Goal: Task Accomplishment & Management: Manage account settings

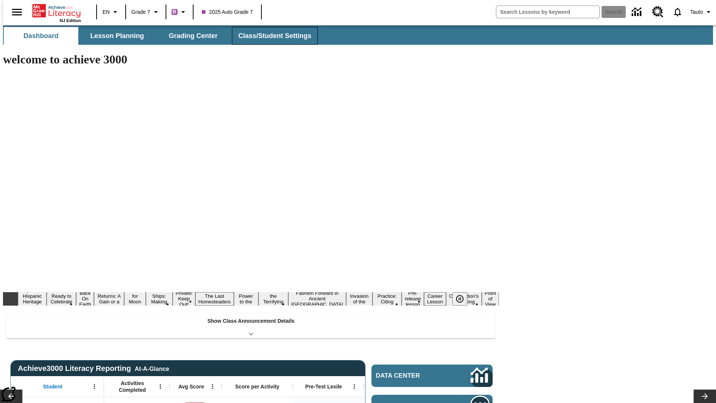
click at [271, 36] on button "Class/Student Settings" at bounding box center [275, 36] width 86 height 18
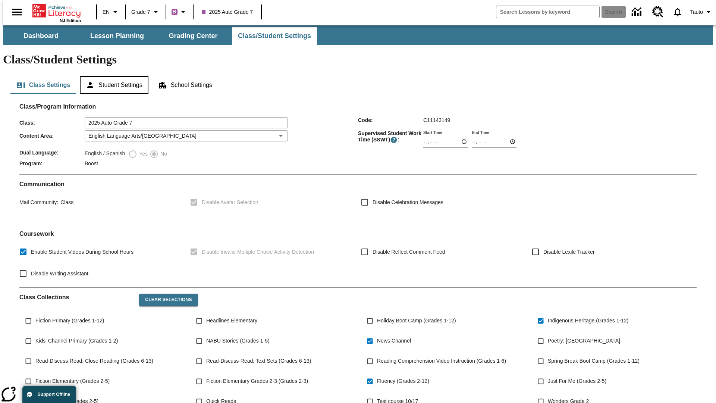
click at [112, 76] on button "Student Settings" at bounding box center [114, 85] width 68 height 18
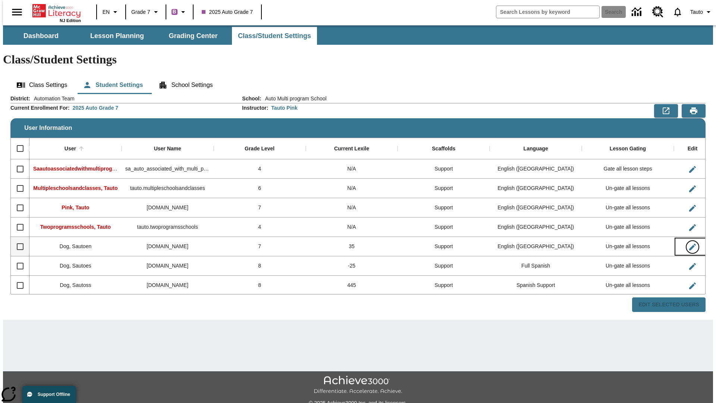
click at [689, 244] on icon "Edit User" at bounding box center [692, 247] width 7 height 7
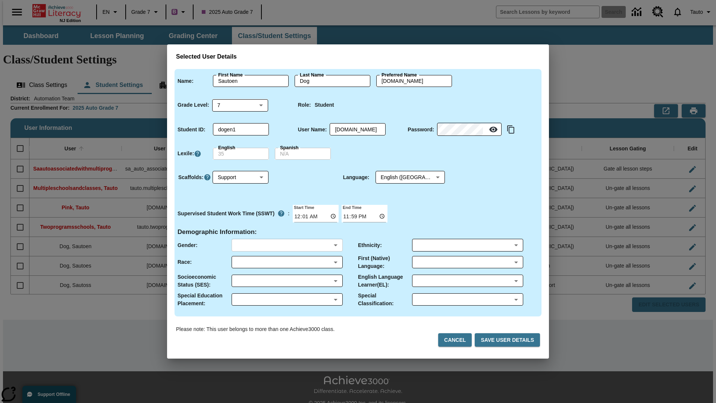
click at [287, 245] on body "Skip to main content NJ Edition EN Grade 7 B 2025 Auto Grade 7 Search 0 Tauto D…" at bounding box center [358, 222] width 710 height 394
click at [287, 262] on body "Skip to main content NJ Edition EN Grade 7 B 2025 Auto Grade 7 Search 0 Tauto D…" at bounding box center [358, 222] width 710 height 394
click at [287, 281] on body "Skip to main content NJ Edition EN Grade 7 B 2025 Auto Grade 7 Search 0 Tauto D…" at bounding box center [358, 222] width 710 height 394
click at [287, 299] on body "Skip to main content NJ Edition EN Grade 7 B 2025 Auto Grade 7 Search 0 Tauto D…" at bounding box center [358, 222] width 710 height 394
click at [467, 245] on body "Skip to main content NJ Edition EN Grade 7 B 2025 Auto Grade 7 Search 0 Tauto D…" at bounding box center [358, 222] width 710 height 394
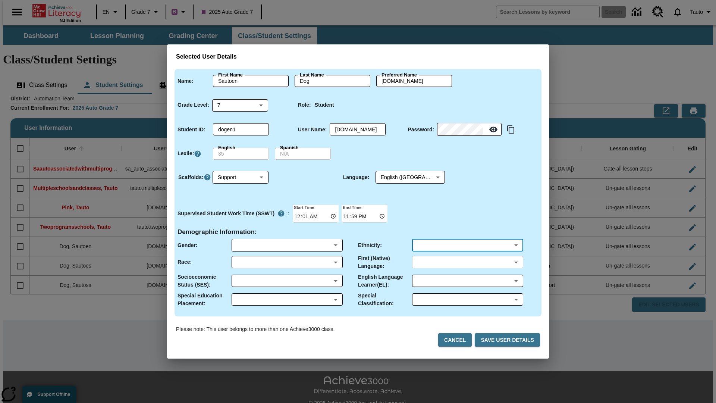
click at [467, 262] on body "Skip to main content NJ Edition EN Grade 7 B 2025 Auto Grade 7 Search 0 Tauto D…" at bounding box center [358, 222] width 710 height 394
click at [467, 281] on body "Skip to main content NJ Edition EN Grade 7 B 2025 Auto Grade 7 Search 0 Tauto D…" at bounding box center [358, 222] width 710 height 394
click at [467, 299] on body "Skip to main content NJ Edition EN Grade 7 B 2025 Auto Grade 7 Search 0 Tauto D…" at bounding box center [358, 222] width 710 height 394
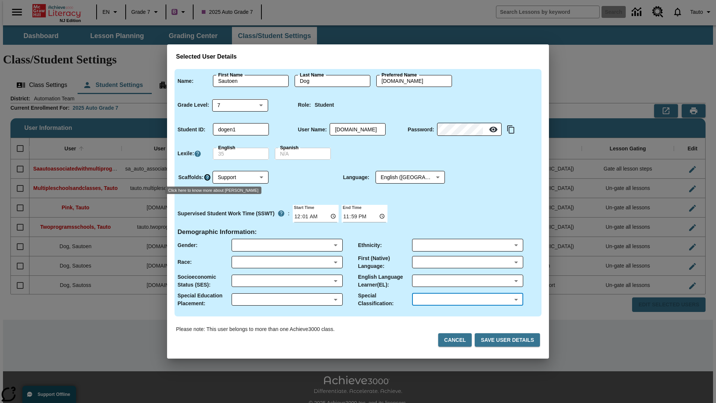
click at [207, 177] on icon "Click here to know more about Scaffolds" at bounding box center [207, 176] width 7 height 7
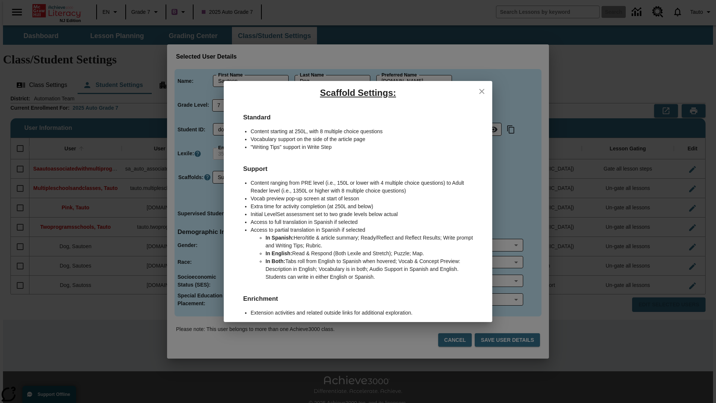
click at [482, 91] on icon "close" at bounding box center [481, 91] width 5 height 5
